Goal: Information Seeking & Learning: Learn about a topic

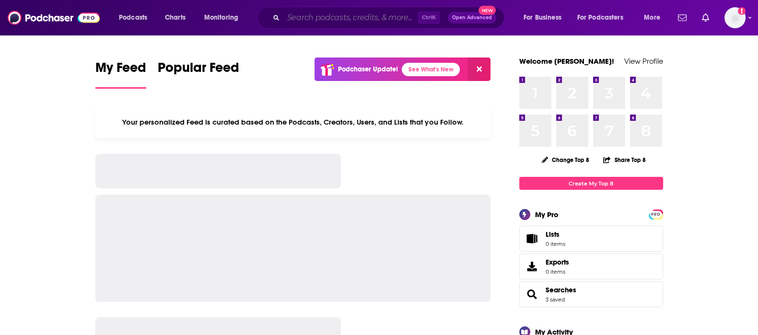
click at [300, 14] on input "Search podcasts, credits, & more..." at bounding box center [350, 17] width 134 height 15
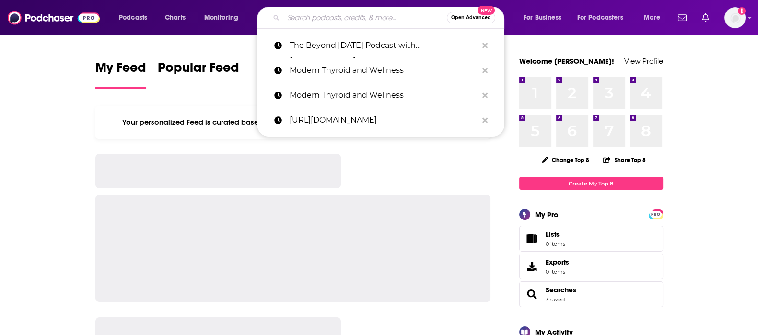
paste input "Wellness Your Way:"
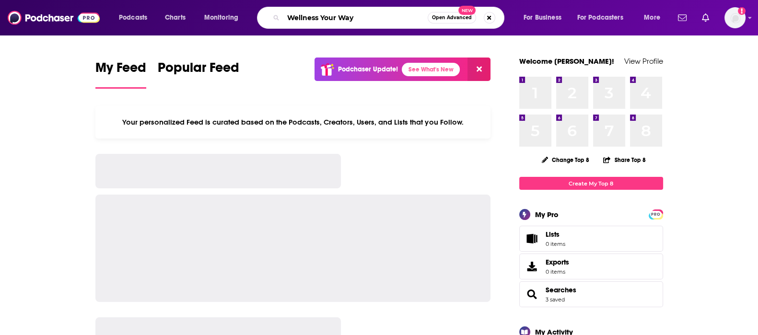
type input "Wellness Your Way"
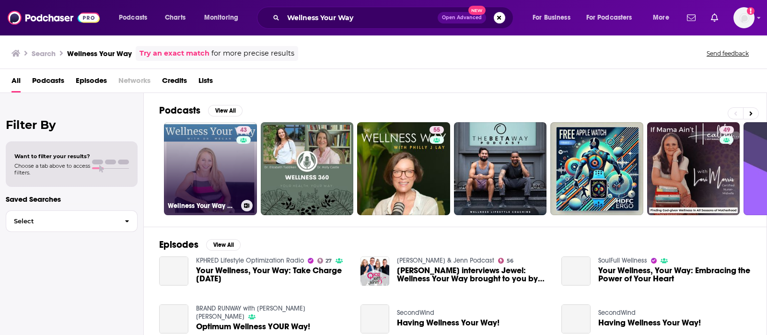
click at [221, 154] on link "43 Wellness Your Way with [PERSON_NAME]" at bounding box center [210, 168] width 93 height 93
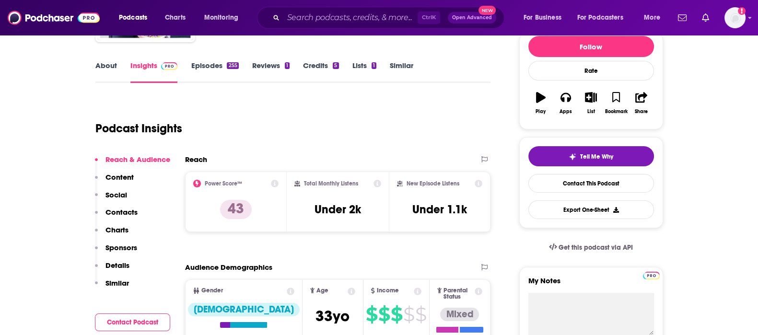
scroll to position [59, 0]
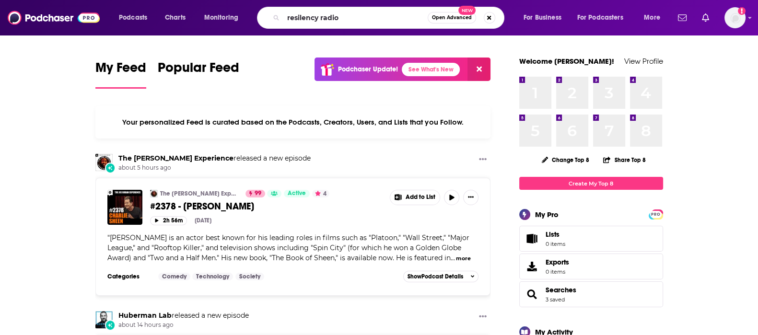
type input "resilency radio"
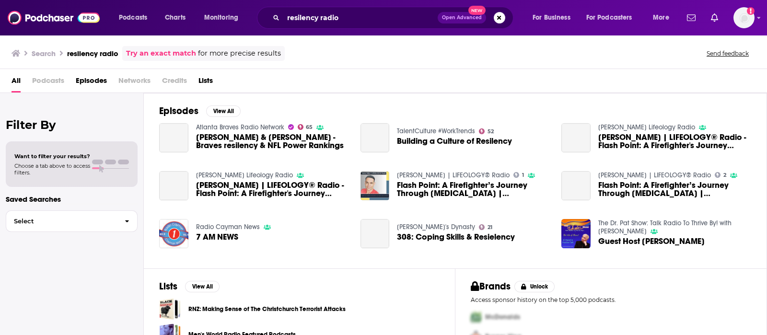
scroll to position [45, 0]
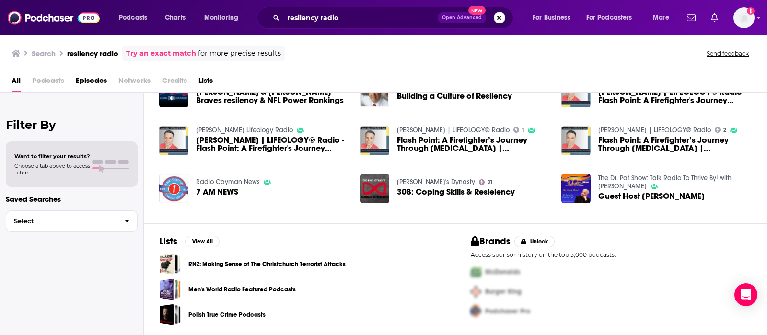
click at [494, 17] on button "Search podcasts, credits, & more..." at bounding box center [499, 17] width 11 height 11
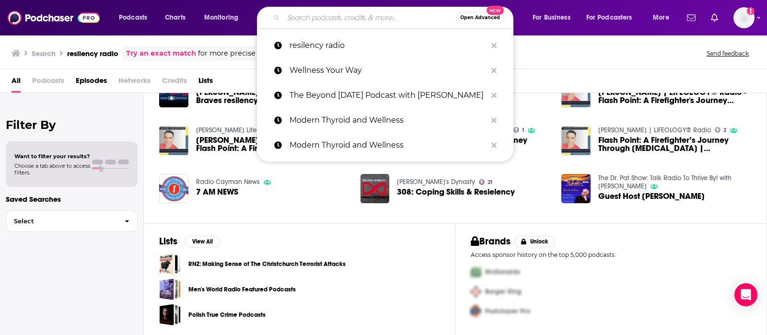
paste input "Resiliency Radio"
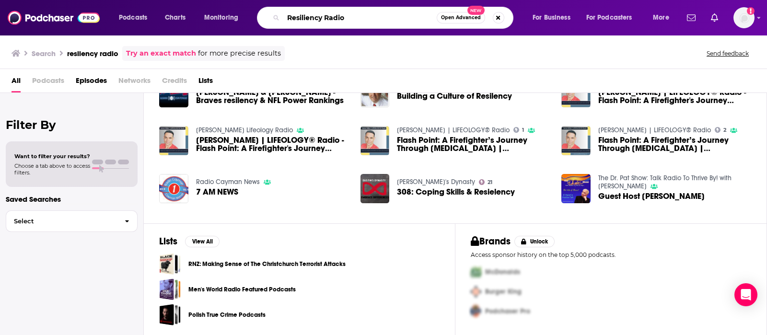
type input "Resiliency Radio"
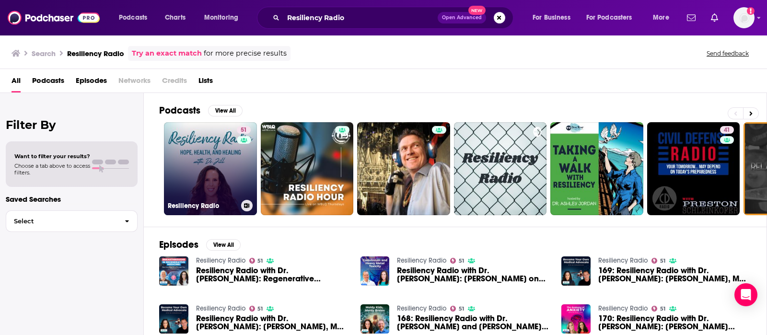
click at [212, 176] on link "51 Resiliency Radio" at bounding box center [210, 168] width 93 height 93
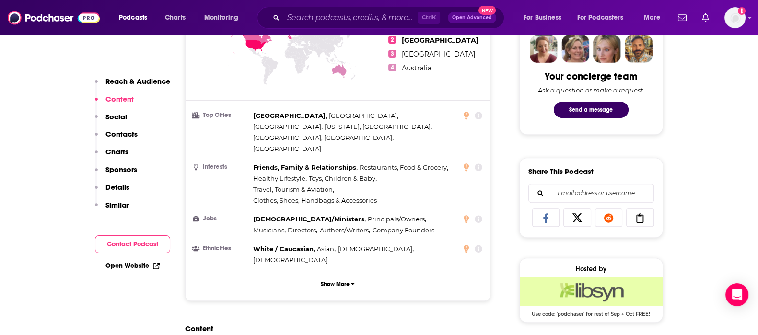
scroll to position [719, 0]
